Goal: Task Accomplishment & Management: Manage account settings

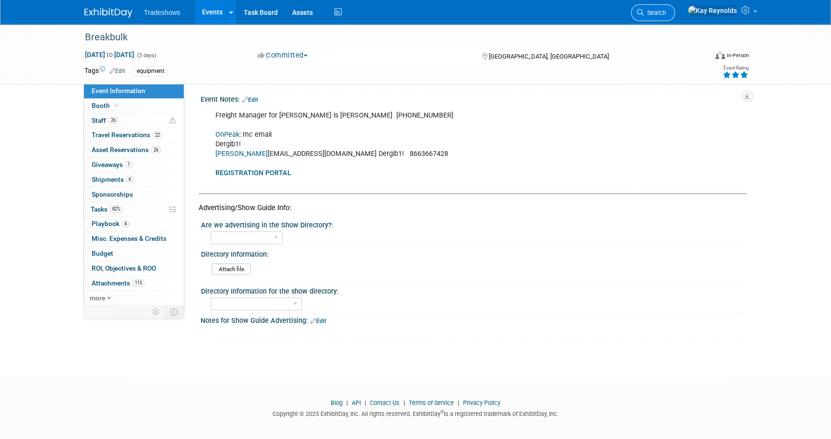
click at [666, 11] on span "Search" at bounding box center [655, 12] width 22 height 7
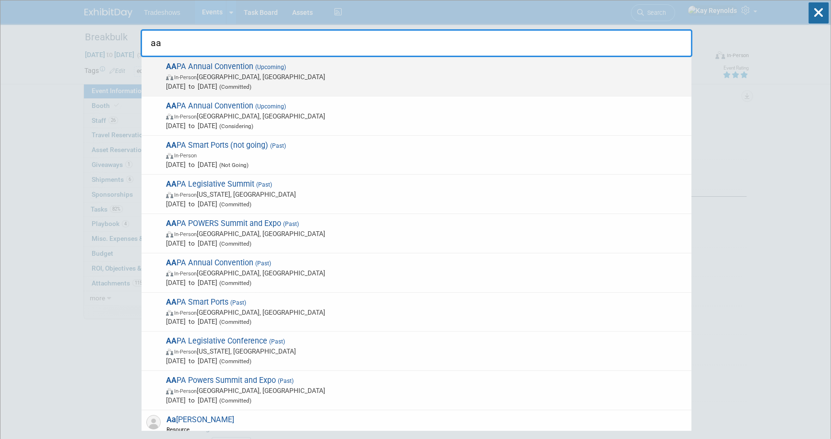
type input "aa"
click at [190, 77] on span "In-Person" at bounding box center [185, 77] width 23 height 6
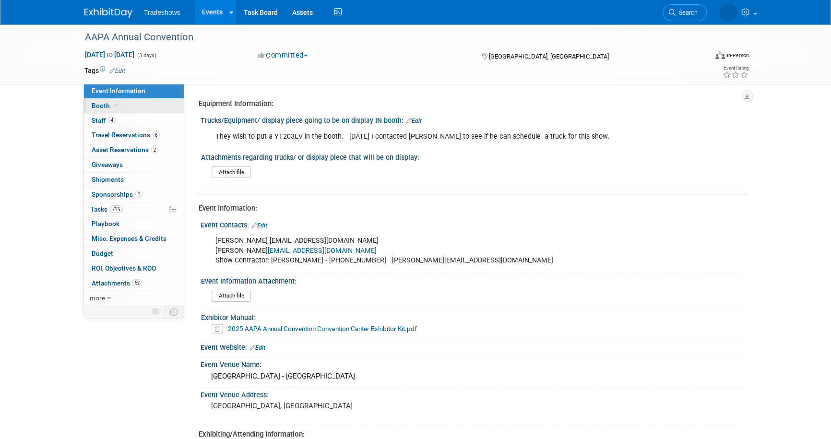
click at [147, 106] on link "Booth" at bounding box center [134, 106] width 100 height 14
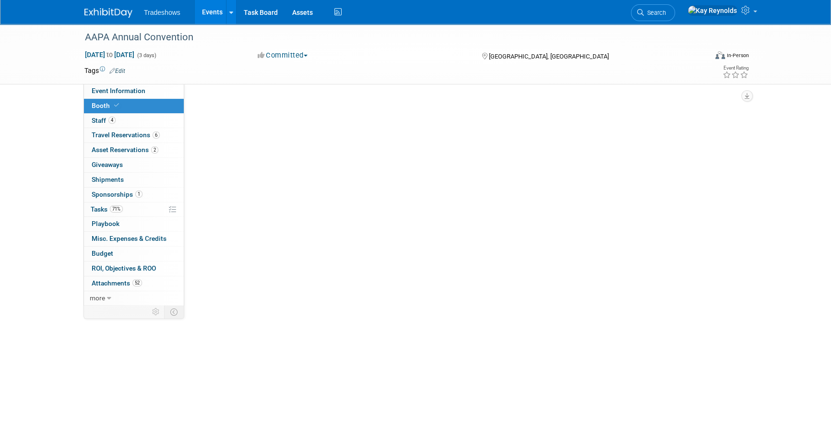
select select "Certificate of insurance sent"
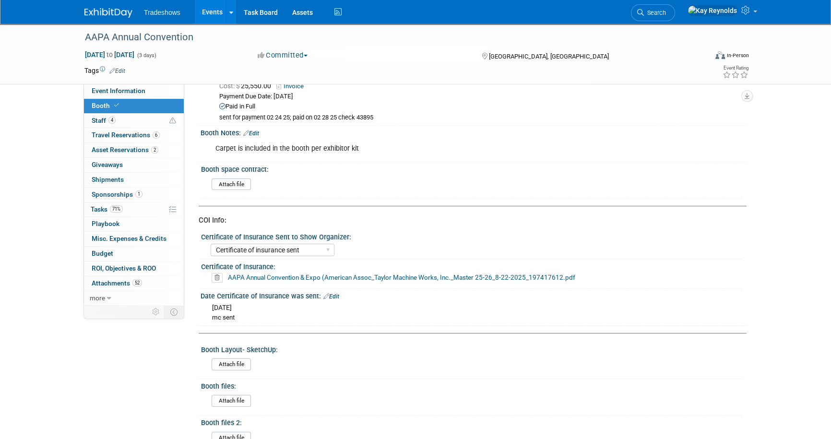
scroll to position [43, 0]
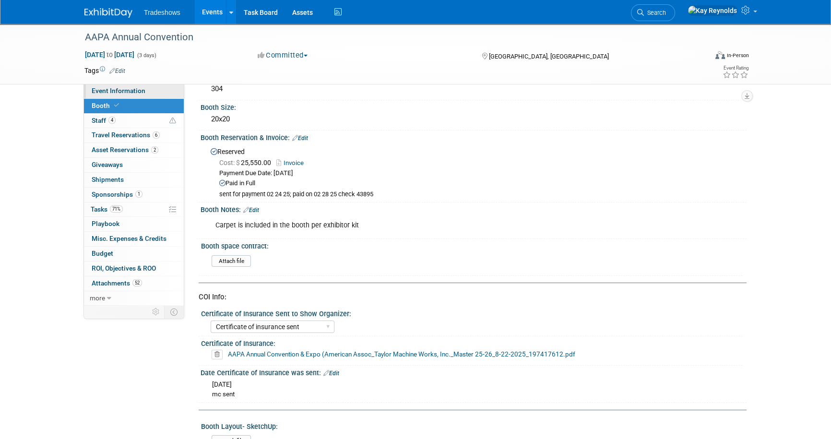
click at [139, 91] on span "Event Information" at bounding box center [119, 91] width 54 height 8
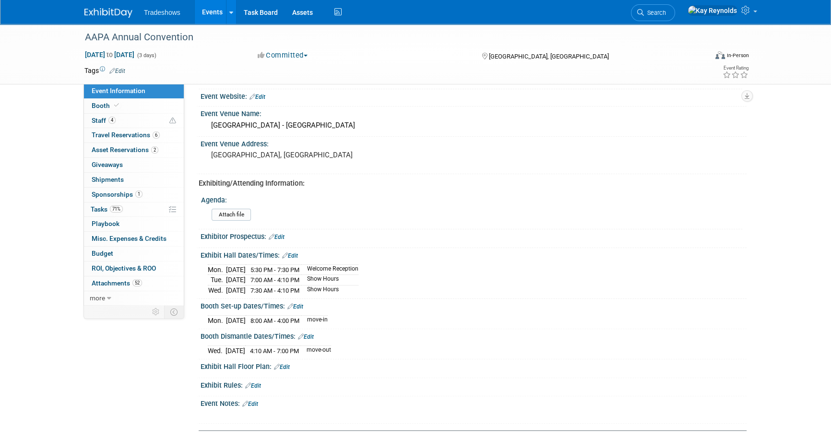
scroll to position [174, 0]
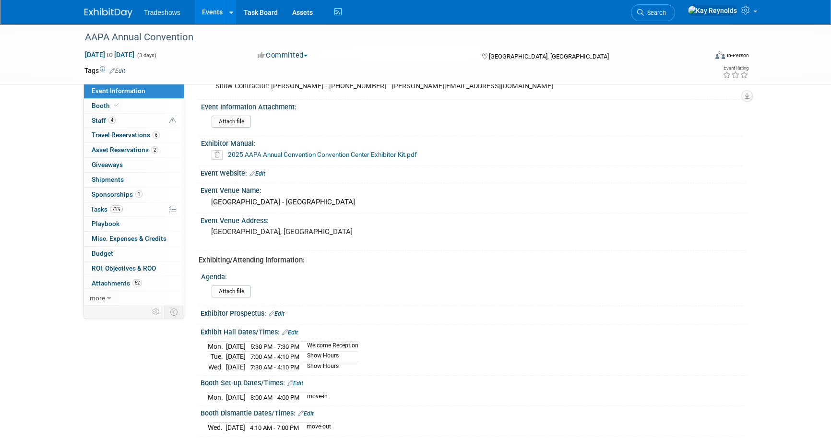
click at [240, 153] on link "2025 AAPA Annual Convention Convention Center Exhibitor Kit.pdf" at bounding box center [322, 155] width 189 height 8
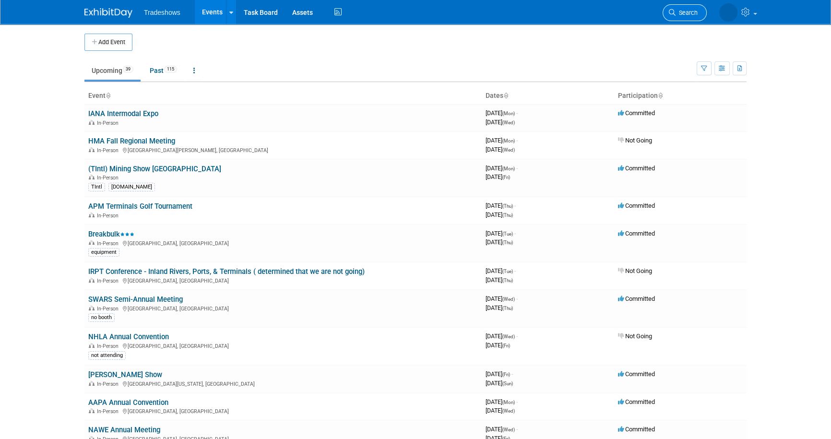
click at [672, 10] on icon at bounding box center [672, 12] width 7 height 7
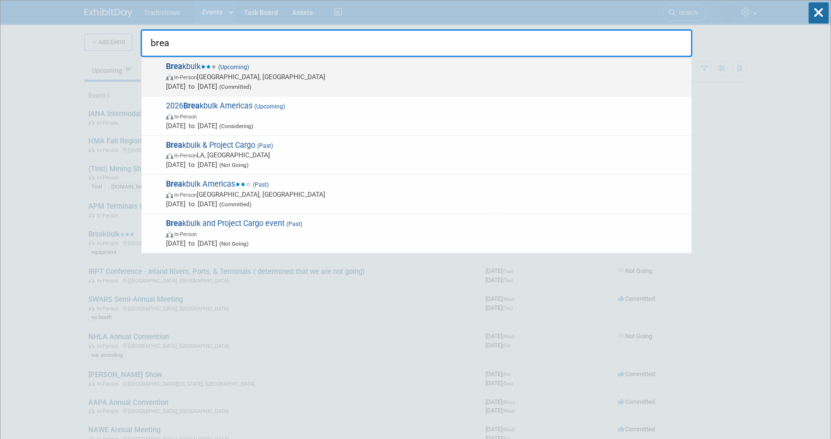
type input "brea"
click at [201, 63] on span "Brea kbulk (Upcoming) In-Person Houston, TX Sep 30, 2025 to Oct 2, 2025 (Commit…" at bounding box center [425, 76] width 524 height 29
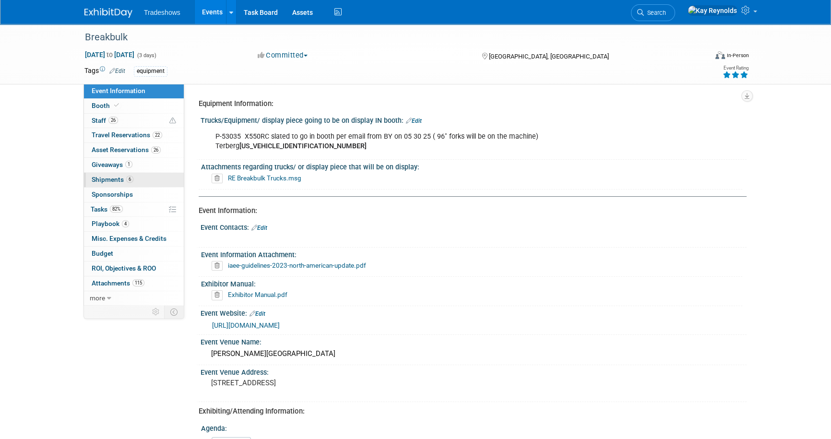
click at [104, 176] on span "Shipments 6" at bounding box center [113, 180] width 42 height 8
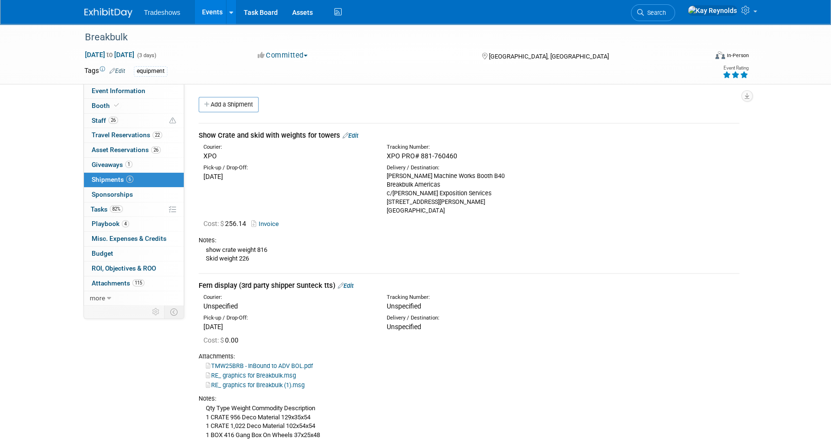
click at [357, 132] on div "Show Crate and skid with weights for towers Edit" at bounding box center [469, 136] width 541 height 10
click at [356, 134] on link "Edit" at bounding box center [351, 135] width 16 height 7
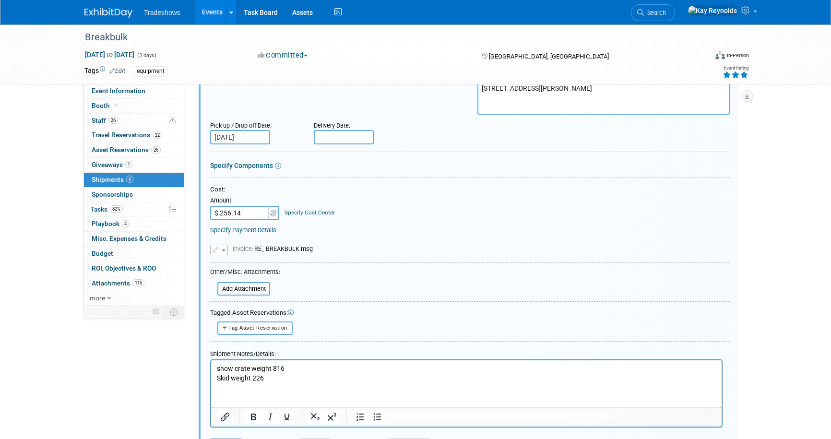
scroll to position [145, 0]
click at [228, 285] on input "file" at bounding box center [212, 289] width 114 height 12
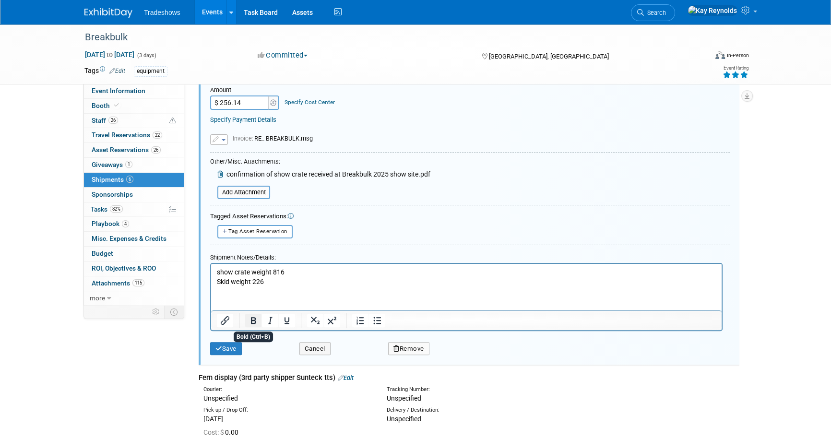
scroll to position [232, 0]
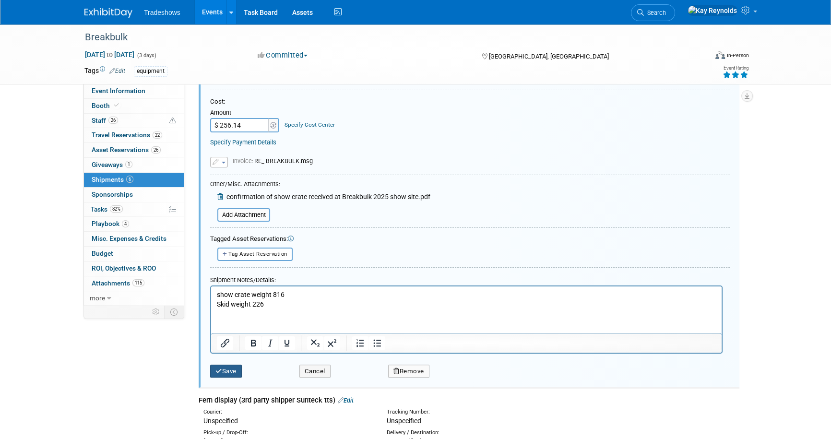
click at [227, 369] on button "Save" at bounding box center [226, 371] width 32 height 13
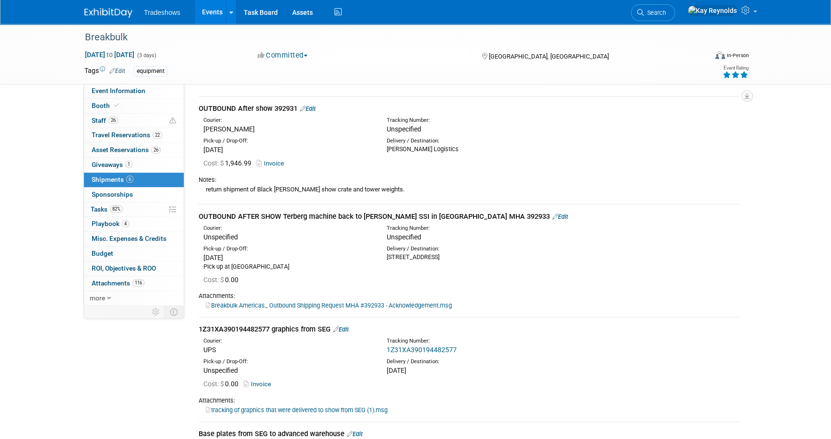
scroll to position [407, 0]
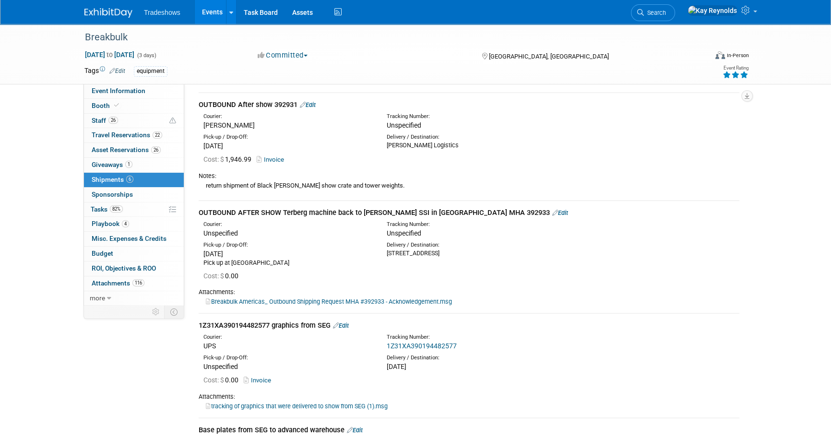
click at [349, 323] on link "Edit" at bounding box center [341, 325] width 16 height 7
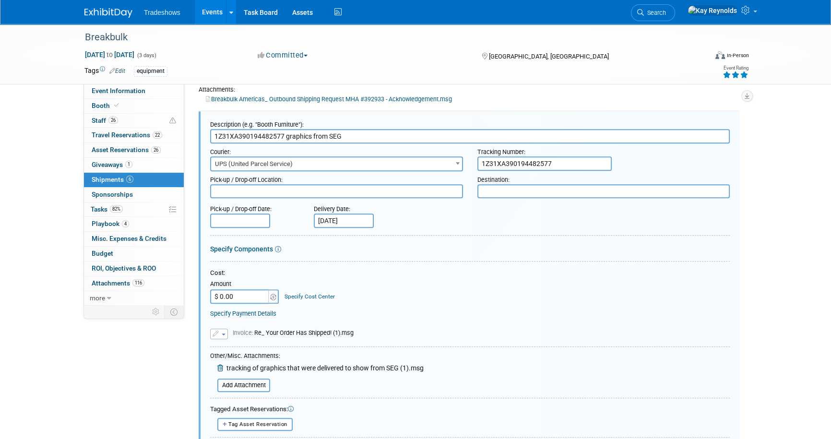
scroll to position [0, 0]
drag, startPoint x: 283, startPoint y: 132, endPoint x: 190, endPoint y: 128, distance: 92.7
click at [190, 128] on div "Event Information Event Info Booth Booth 26 Staff 26 Staff 22 Travel Reservatio…" at bounding box center [415, 50] width 677 height 1273
click at [254, 381] on input "file" at bounding box center [212, 386] width 114 height 12
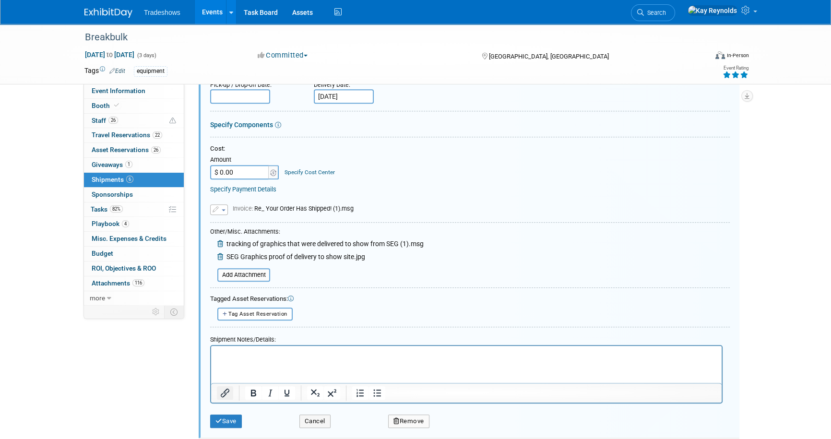
scroll to position [784, 0]
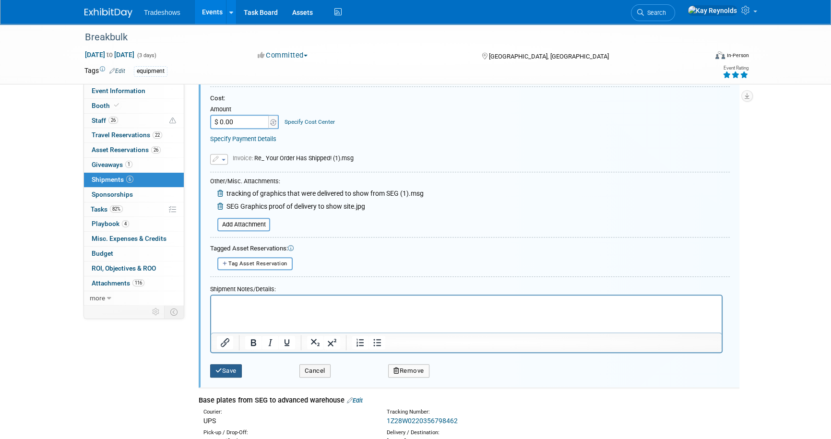
click at [219, 368] on icon "submit" at bounding box center [219, 371] width 7 height 6
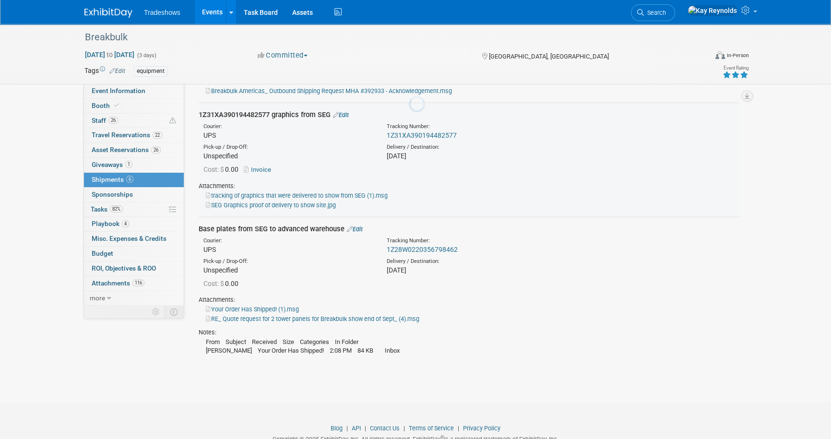
scroll to position [610, 0]
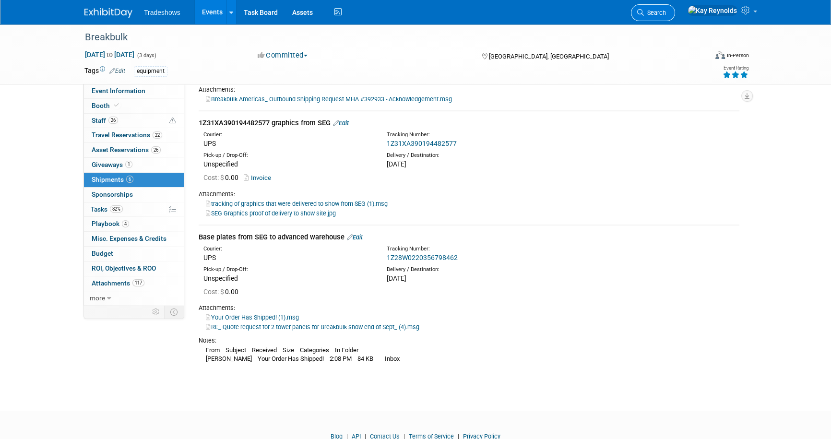
click at [666, 9] on span "Search" at bounding box center [655, 12] width 22 height 7
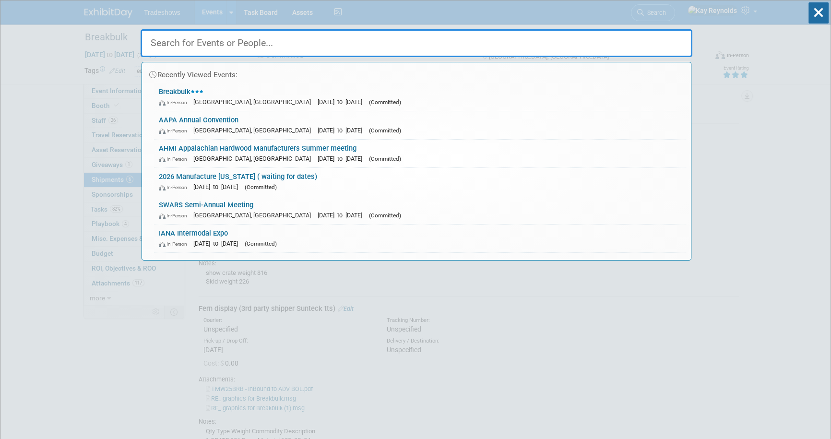
click at [188, 48] on input "text" at bounding box center [417, 43] width 552 height 28
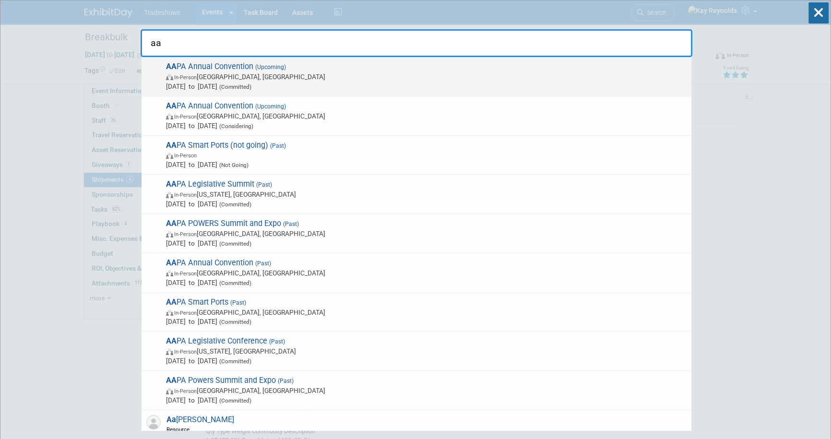
type input "aa"
click at [197, 66] on span "AA PA Annual Convention (Upcoming) In-Person Québec City, Canada Oct 6, 2025 to…" at bounding box center [425, 76] width 524 height 29
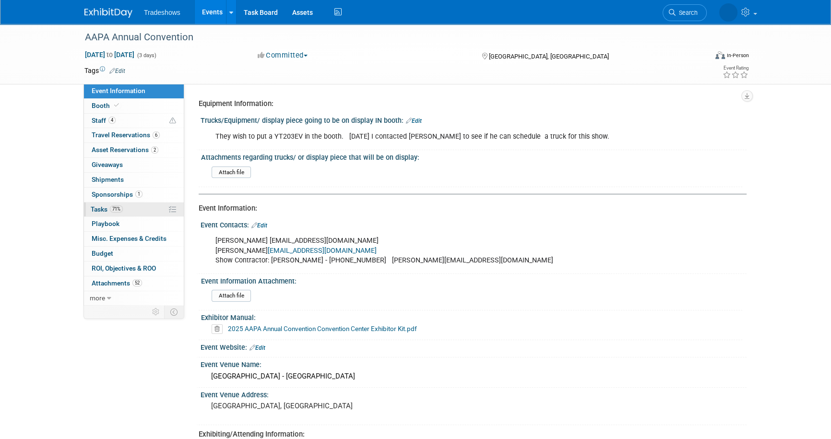
click at [139, 208] on link "71% Tasks 71%" at bounding box center [134, 210] width 100 height 14
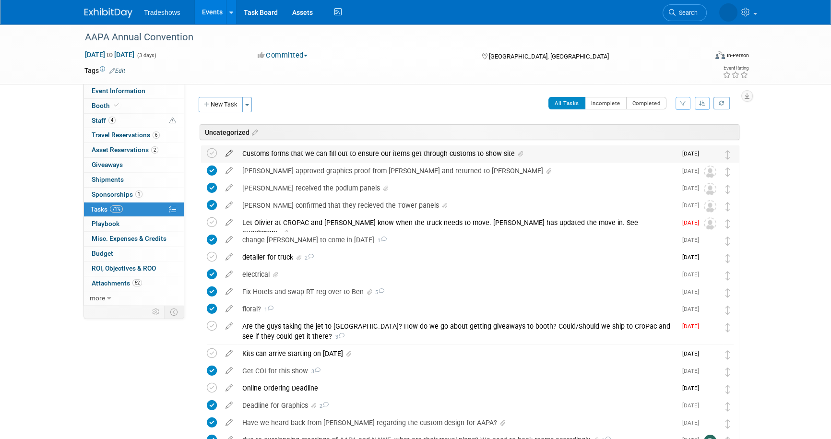
click at [230, 151] on icon at bounding box center [229, 151] width 17 height 12
